Goal: Transaction & Acquisition: Obtain resource

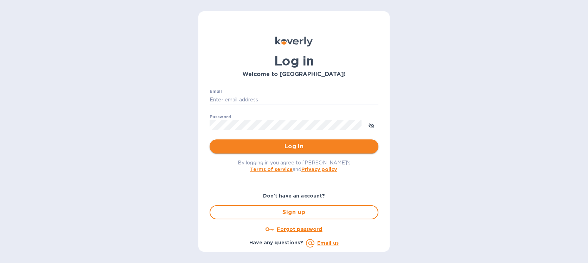
type input "[EMAIL_ADDRESS][DOMAIN_NAME]"
click at [266, 146] on span "Log in" at bounding box center [294, 146] width 158 height 8
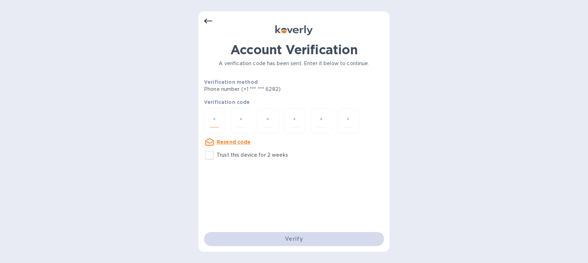
click at [213, 118] on input "number" at bounding box center [214, 120] width 9 height 13
type input "1"
type input "9"
type input "8"
type input "0"
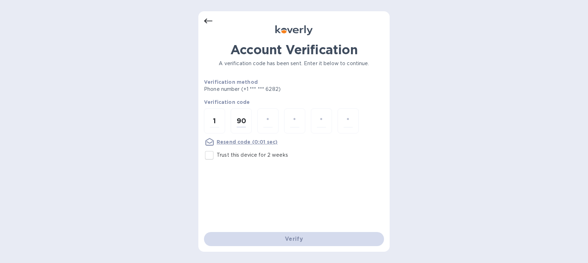
type input "0"
type input "6"
type input "7"
type input "9"
click at [222, 119] on div "1" at bounding box center [214, 120] width 21 height 25
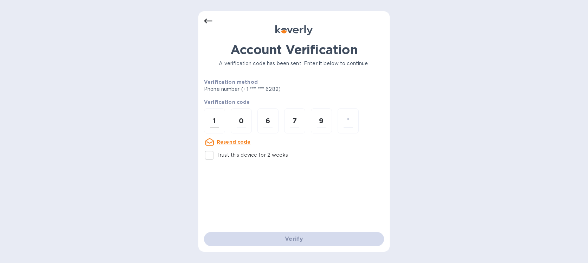
click at [222, 119] on div "1" at bounding box center [214, 120] width 21 height 25
type input "9"
type input "0"
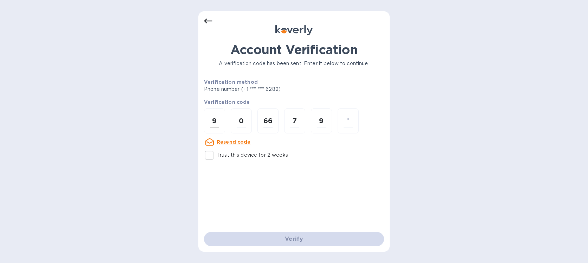
type input "6"
type input "7"
type input "9"
click at [208, 24] on icon at bounding box center [208, 21] width 8 height 8
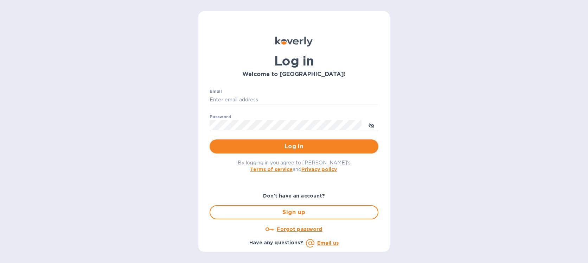
type input "[EMAIL_ADDRESS][DOMAIN_NAME]"
click at [274, 143] on span "Log in" at bounding box center [294, 146] width 158 height 8
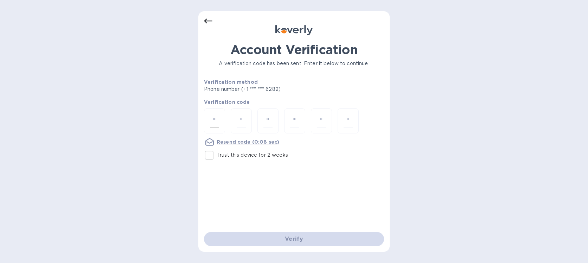
click at [214, 115] on input "number" at bounding box center [214, 120] width 9 height 13
type input "9"
type input "1"
type input "3"
type input "4"
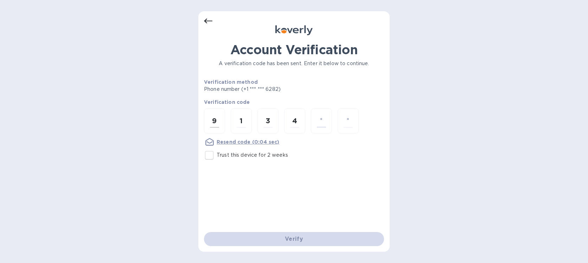
type input "3"
type input "4"
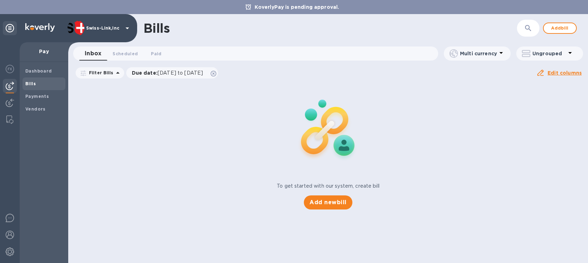
click at [149, 140] on div "To get started with our system, create bill Add new bill" at bounding box center [328, 146] width 526 height 133
click at [90, 119] on div "To get started with our system, create bill Add new bill" at bounding box center [328, 146] width 526 height 133
click at [162, 143] on div "To get started with our system, create bill Add new bill" at bounding box center [328, 146] width 526 height 133
click at [13, 102] on img at bounding box center [10, 103] width 8 height 8
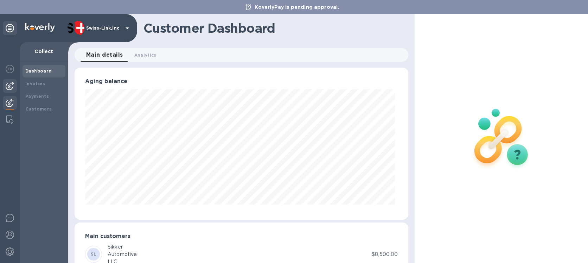
scroll to position [351667, 351488]
click at [12, 88] on img at bounding box center [10, 86] width 8 height 8
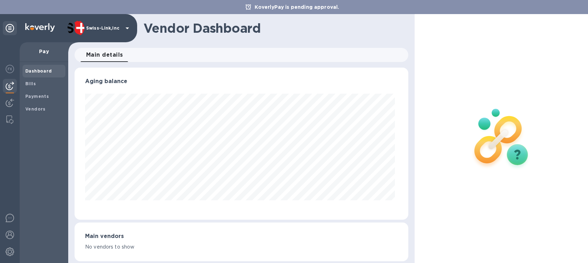
scroll to position [152, 331]
click at [9, 120] on img at bounding box center [9, 119] width 7 height 8
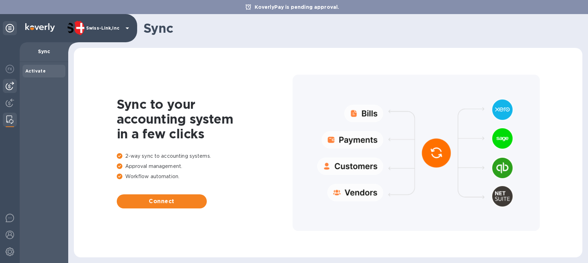
click at [8, 90] on img at bounding box center [10, 86] width 8 height 8
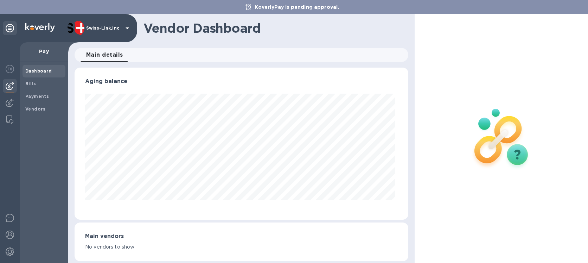
scroll to position [152, 331]
click at [12, 101] on img at bounding box center [10, 103] width 8 height 8
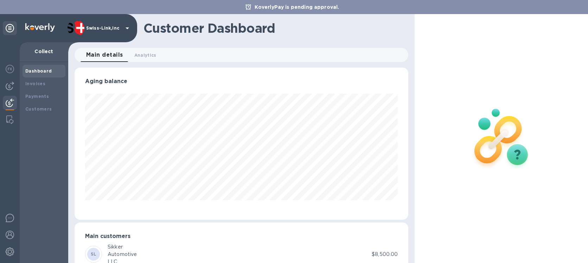
scroll to position [152, 331]
click at [11, 90] on img at bounding box center [10, 86] width 8 height 8
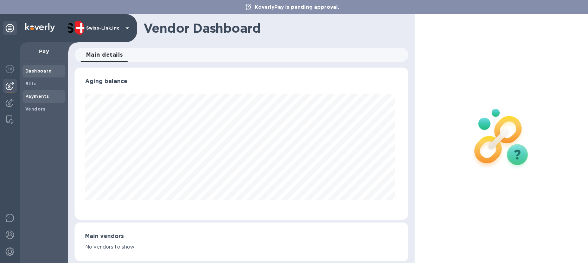
scroll to position [152, 331]
click at [39, 95] on b "Payments" at bounding box center [37, 96] width 24 height 5
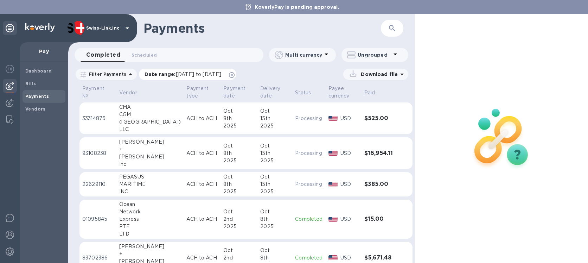
click at [221, 75] on span "09/14/2025 to 10/15/2025" at bounding box center [198, 74] width 45 height 6
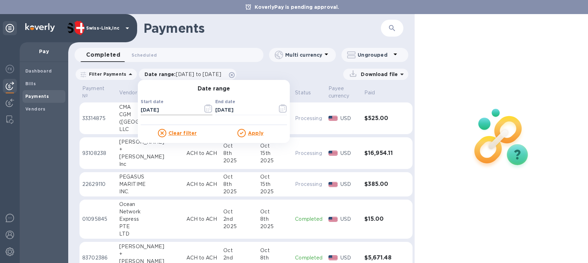
click at [167, 109] on input "09/14/2025" at bounding box center [169, 110] width 57 height 11
click at [171, 107] on input "09/14/2025" at bounding box center [169, 110] width 57 height 11
click at [207, 109] on icon "button" at bounding box center [208, 108] width 8 height 8
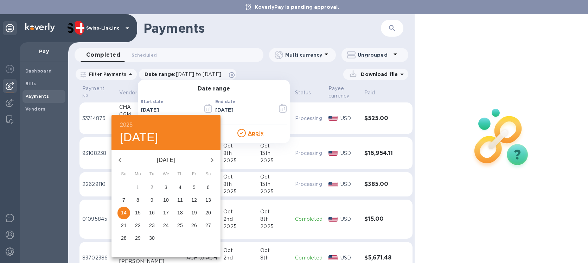
click at [125, 162] on button "button" at bounding box center [120, 160] width 17 height 17
click at [124, 161] on icon "button" at bounding box center [120, 160] width 8 height 8
click at [208, 159] on icon "button" at bounding box center [212, 160] width 8 height 8
click at [195, 184] on p "1" at bounding box center [194, 187] width 3 height 7
type input "08/01/2025"
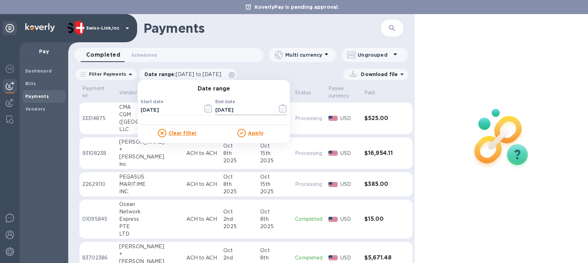
click at [248, 110] on input "10/15/2025" at bounding box center [243, 110] width 57 height 11
click at [279, 110] on icon "button" at bounding box center [283, 108] width 8 height 8
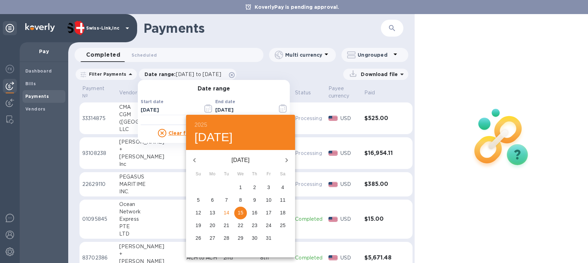
click at [193, 160] on icon "button" at bounding box center [194, 160] width 8 height 8
click at [227, 238] on p "30" at bounding box center [227, 237] width 6 height 7
type input "09/30/2025"
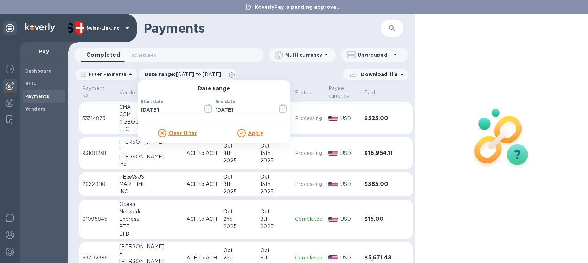
click at [255, 95] on div "End date 09/30/2025 ​" at bounding box center [251, 108] width 75 height 35
click at [248, 134] on u "Apply" at bounding box center [255, 133] width 15 height 6
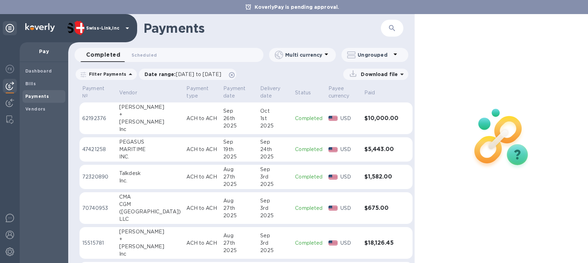
click at [372, 75] on p "Download file" at bounding box center [378, 74] width 40 height 7
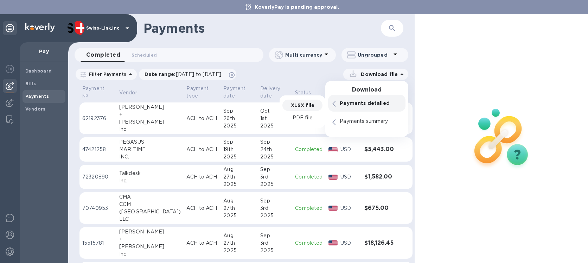
click at [307, 106] on p "XLSX file" at bounding box center [303, 105] width 24 height 7
click at [8, 102] on img at bounding box center [10, 103] width 8 height 8
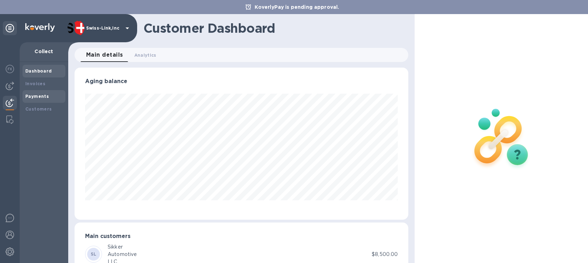
scroll to position [152, 331]
click at [42, 97] on b "Payments" at bounding box center [37, 96] width 24 height 5
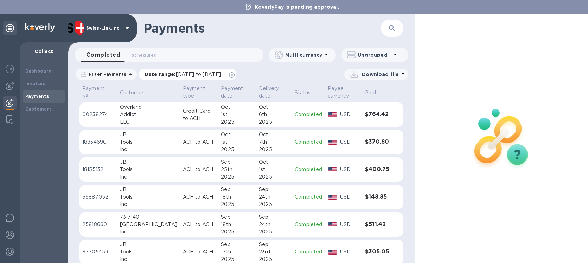
click at [190, 69] on div "Date range : 09/14/2025 to 10/15/2025" at bounding box center [187, 74] width 97 height 11
click at [236, 75] on div "Date range : 09/14/2025 to 10/15/2025" at bounding box center [187, 74] width 97 height 11
click at [235, 75] on icon at bounding box center [232, 75] width 6 height 6
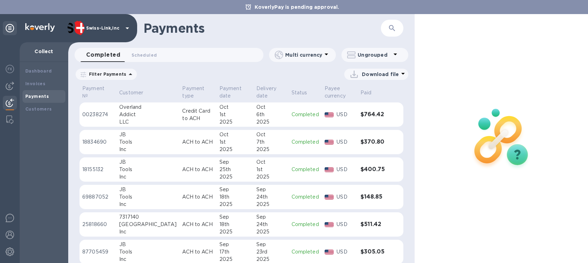
click at [126, 76] on icon at bounding box center [130, 74] width 8 height 8
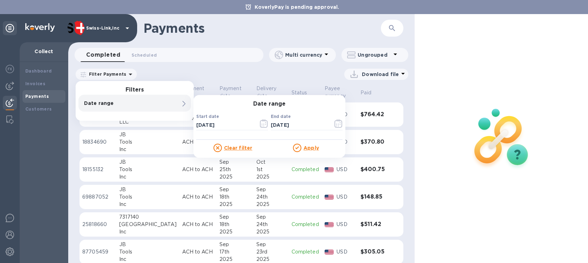
click at [112, 97] on div "Date range 0" at bounding box center [134, 103] width 113 height 17
click at [234, 121] on input "10/14/2025" at bounding box center [224, 125] width 57 height 11
click at [262, 123] on icon "button" at bounding box center [264, 123] width 8 height 8
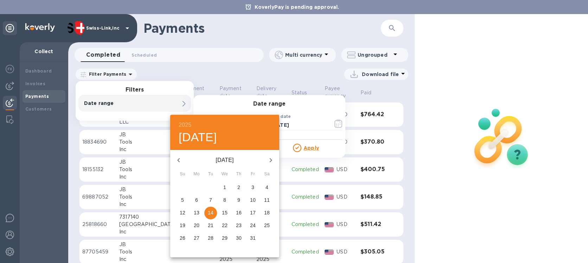
click at [178, 156] on icon "button" at bounding box center [179, 160] width 8 height 8
click at [256, 186] on span "1" at bounding box center [253, 187] width 13 height 7
type input "08/01/2025"
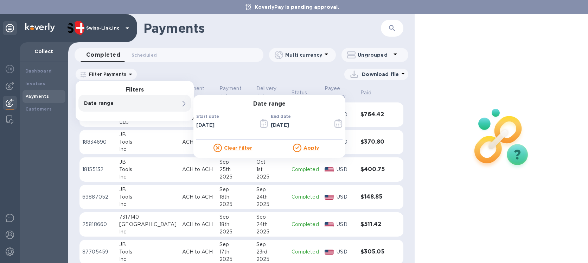
click at [337, 123] on icon "button" at bounding box center [339, 123] width 8 height 8
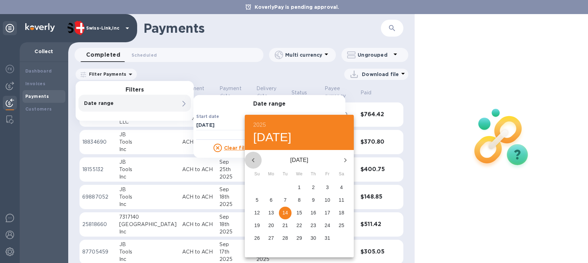
click at [256, 161] on icon "button" at bounding box center [253, 160] width 8 height 8
click at [288, 237] on span "30" at bounding box center [285, 237] width 13 height 7
type input "09/30/2025"
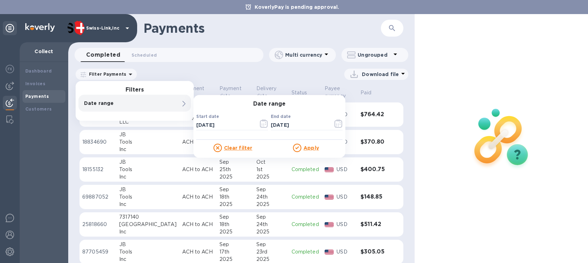
click at [309, 101] on h3 "Date range" at bounding box center [270, 104] width 152 height 7
click at [310, 149] on u "Apply" at bounding box center [311, 148] width 15 height 6
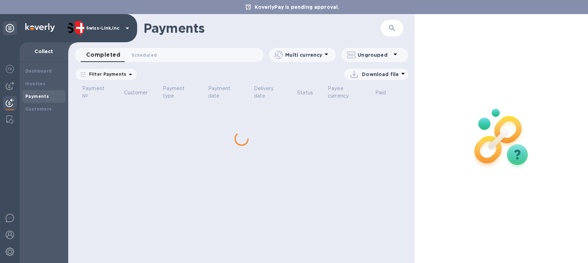
click at [382, 71] on p "Download file" at bounding box center [380, 74] width 37 height 7
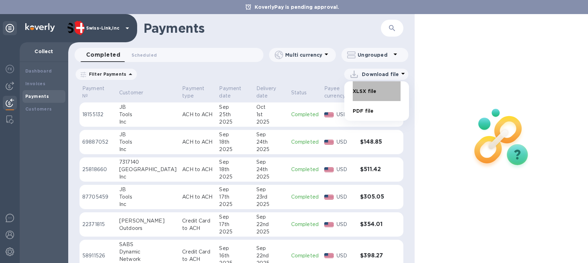
click at [369, 90] on li "XLSX file" at bounding box center [377, 91] width 48 height 20
